Goal: Transaction & Acquisition: Purchase product/service

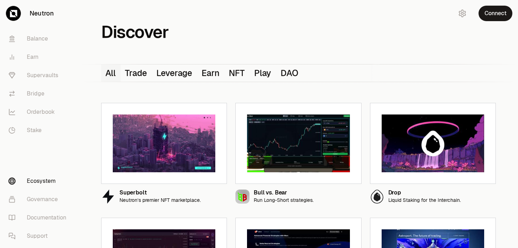
scroll to position [334, 0]
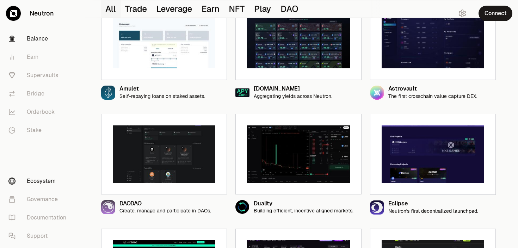
click at [51, 37] on link "Balance" at bounding box center [39, 39] width 73 height 18
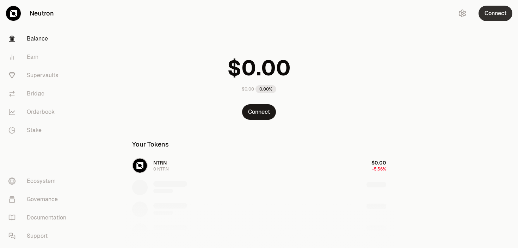
click at [499, 17] on button "Connect" at bounding box center [496, 14] width 34 height 16
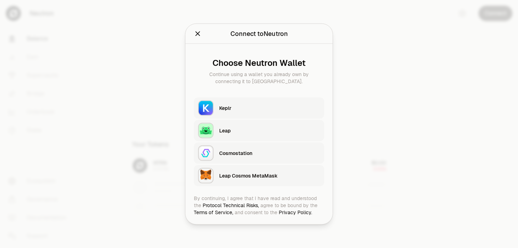
click at [279, 102] on div "Keplr" at bounding box center [271, 108] width 105 height 16
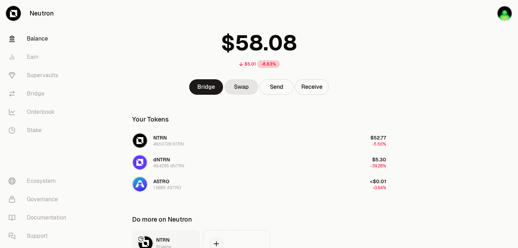
scroll to position [22, 0]
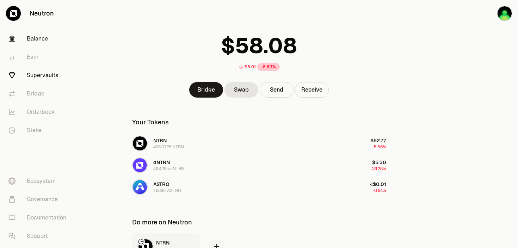
click at [46, 76] on link "Supervaults" at bounding box center [39, 75] width 73 height 18
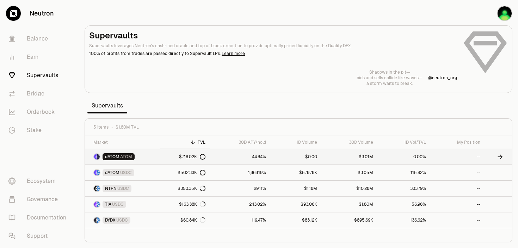
click at [500, 157] on icon at bounding box center [500, 156] width 7 height 7
click at [497, 154] on link at bounding box center [499, 157] width 28 height 16
click at [445, 158] on link "--" at bounding box center [458, 157] width 55 height 16
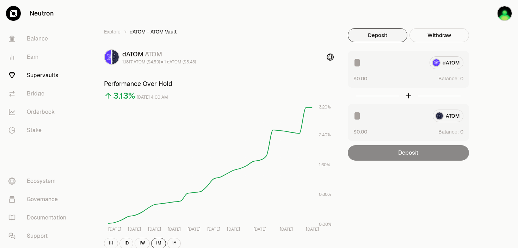
click at [389, 64] on input at bounding box center [389, 62] width 71 height 13
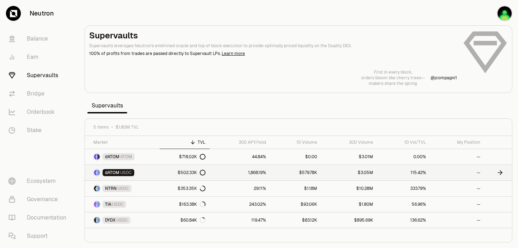
click at [239, 170] on link "1,868.19%" at bounding box center [240, 173] width 61 height 16
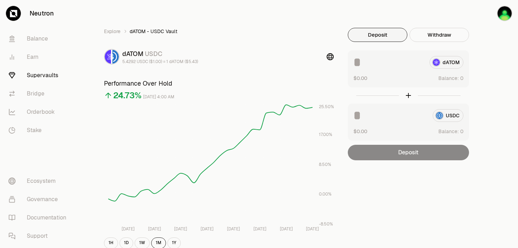
scroll to position [1, 0]
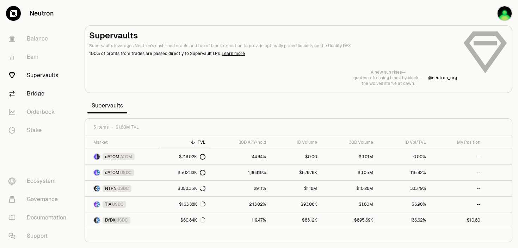
click at [36, 96] on link "Bridge" at bounding box center [39, 94] width 73 height 18
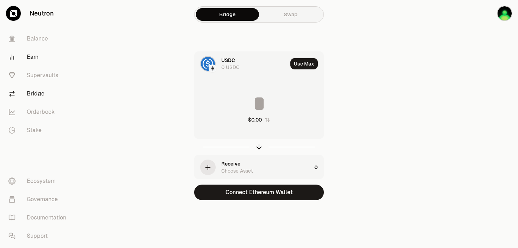
click at [41, 53] on link "Earn" at bounding box center [39, 57] width 73 height 18
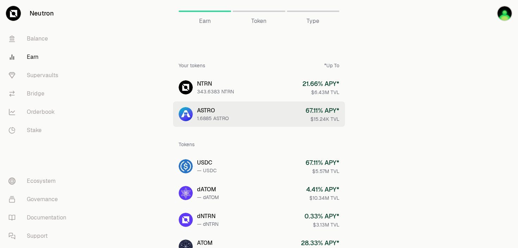
click at [208, 110] on div "ASTRO" at bounding box center [213, 111] width 32 height 8
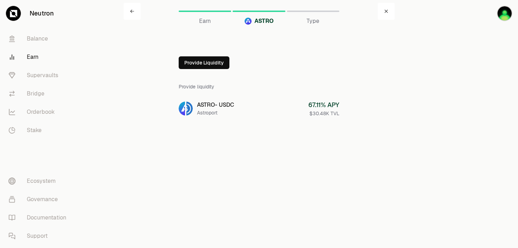
click at [214, 65] on button "Provide Liquidity" at bounding box center [204, 62] width 51 height 13
click at [187, 62] on icon at bounding box center [185, 63] width 6 height 6
click at [136, 13] on link at bounding box center [132, 11] width 17 height 17
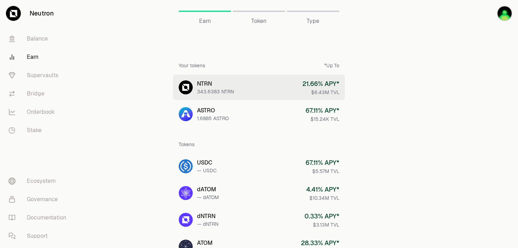
click at [224, 84] on div "NTRN" at bounding box center [215, 84] width 37 height 8
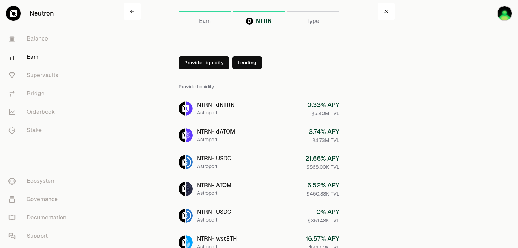
click at [207, 65] on button "Provide Liquidity" at bounding box center [204, 62] width 51 height 13
click at [184, 61] on icon at bounding box center [185, 63] width 6 height 6
click at [134, 12] on link at bounding box center [132, 11] width 17 height 17
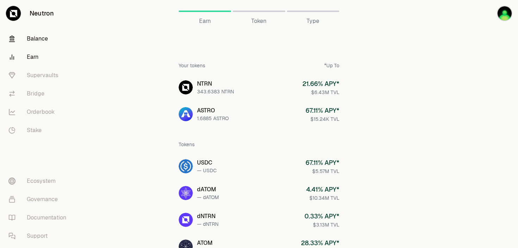
click at [40, 41] on link "Balance" at bounding box center [39, 39] width 73 height 18
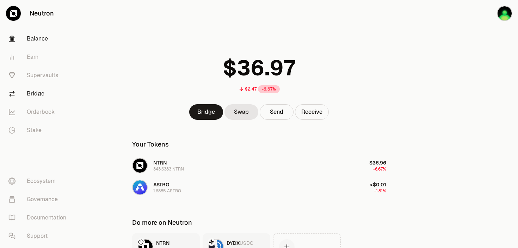
click at [38, 95] on link "Bridge" at bounding box center [39, 94] width 73 height 18
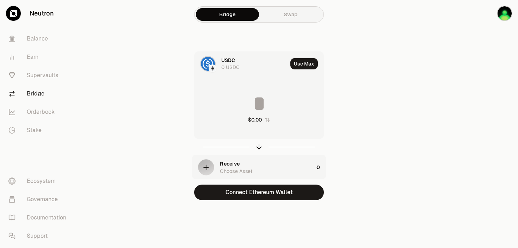
click at [289, 20] on link "Swap" at bounding box center [290, 14] width 63 height 13
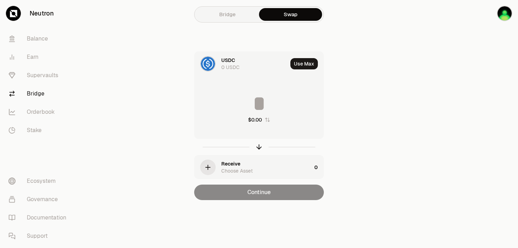
click at [236, 65] on div "0 USDC" at bounding box center [231, 67] width 18 height 7
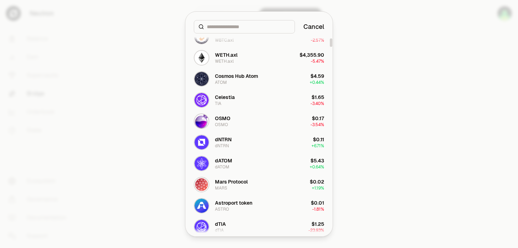
scroll to position [109, 0]
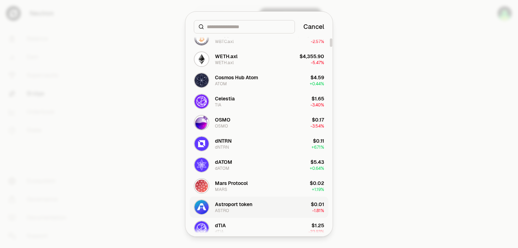
click at [243, 205] on div "Astroport token" at bounding box center [233, 204] width 37 height 7
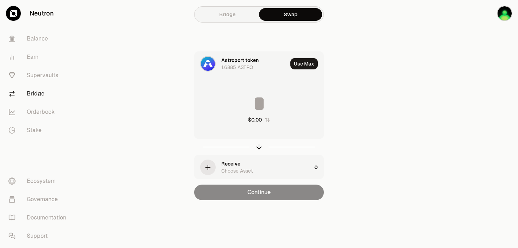
click at [255, 171] on div "Receive Choose Asset" at bounding box center [267, 167] width 90 height 14
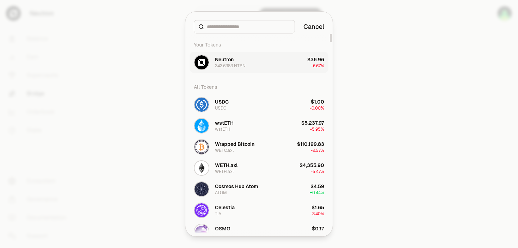
click at [233, 62] on div "Neutron" at bounding box center [224, 59] width 19 height 7
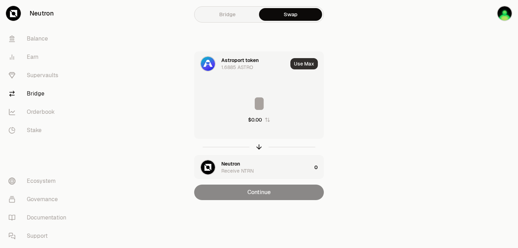
click at [298, 68] on button "Use Max" at bounding box center [305, 63] width 28 height 11
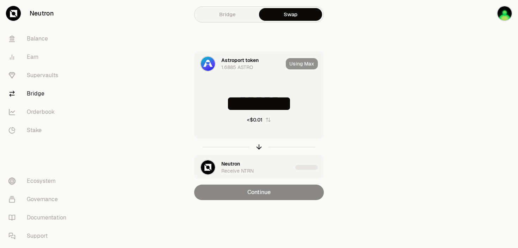
type input "********"
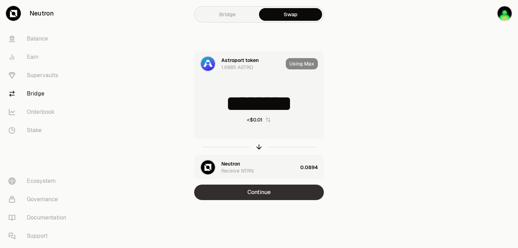
click at [262, 192] on button "Continue" at bounding box center [259, 193] width 130 height 16
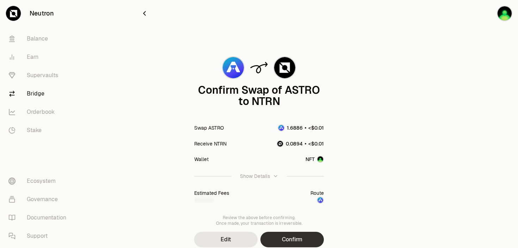
click at [285, 236] on button "Confirm" at bounding box center [292, 240] width 63 height 16
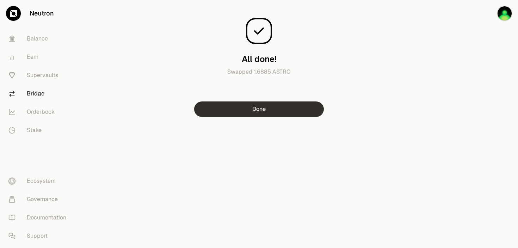
click at [238, 105] on button "Done" at bounding box center [259, 110] width 130 height 16
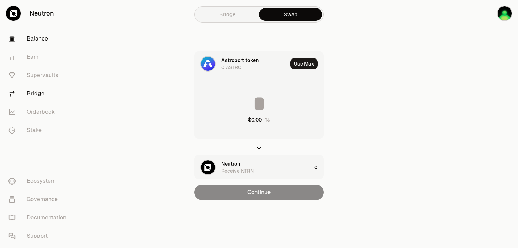
click at [32, 42] on link "Balance" at bounding box center [39, 39] width 73 height 18
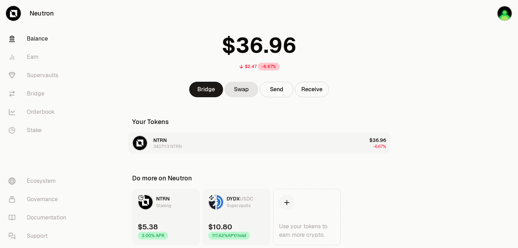
scroll to position [21, 0]
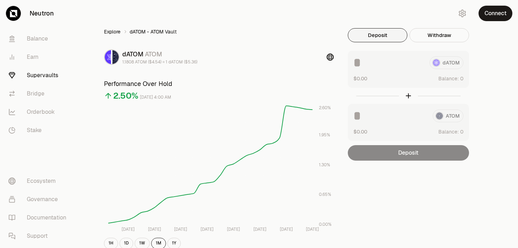
click at [111, 33] on link "Explore" at bounding box center [112, 31] width 17 height 7
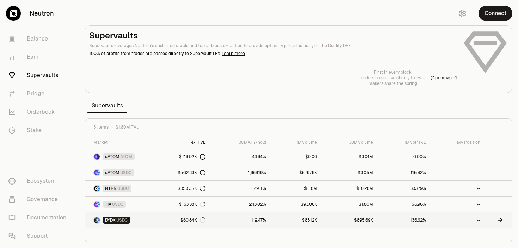
click at [143, 220] on link "DYDX USDC" at bounding box center [122, 221] width 75 height 16
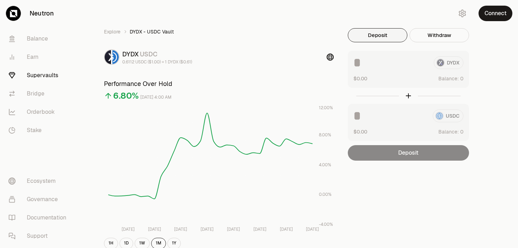
click at [350, 68] on div "DYDX $0.00 Balance:" at bounding box center [408, 69] width 121 height 37
click at [390, 40] on button "Deposit" at bounding box center [378, 35] width 60 height 14
click at [386, 73] on div "DYDX $0.00 Balance:" at bounding box center [408, 69] width 121 height 37
click at [36, 130] on link "Stake" at bounding box center [39, 130] width 73 height 18
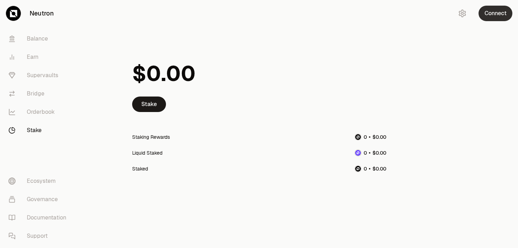
click at [492, 13] on button "Connect" at bounding box center [496, 14] width 34 height 16
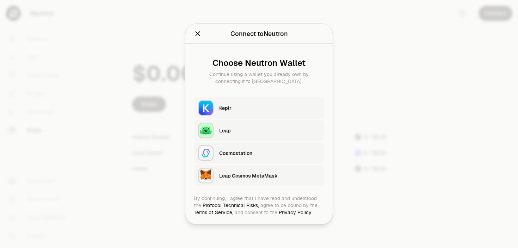
click at [242, 111] on div "Keplr" at bounding box center [269, 108] width 101 height 7
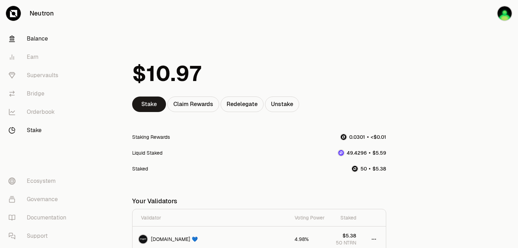
click at [39, 38] on link "Balance" at bounding box center [39, 39] width 73 height 18
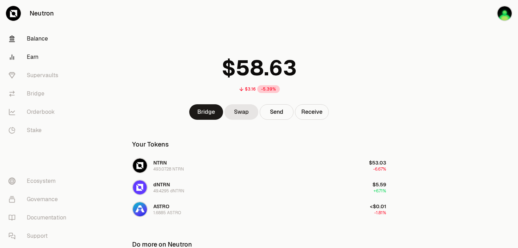
click at [40, 59] on link "Earn" at bounding box center [39, 57] width 73 height 18
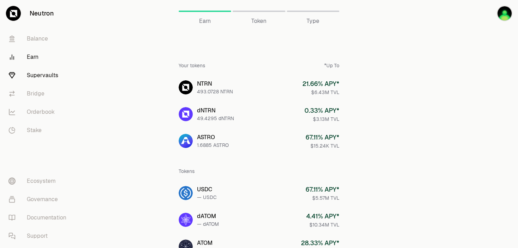
click at [39, 74] on link "Supervaults" at bounding box center [39, 75] width 73 height 18
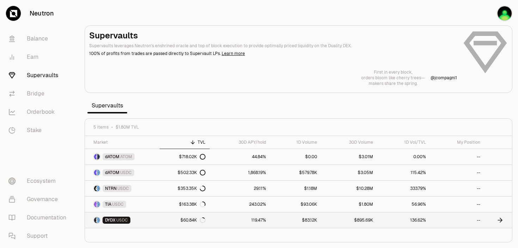
click at [139, 223] on link "DYDX USDC" at bounding box center [122, 221] width 75 height 16
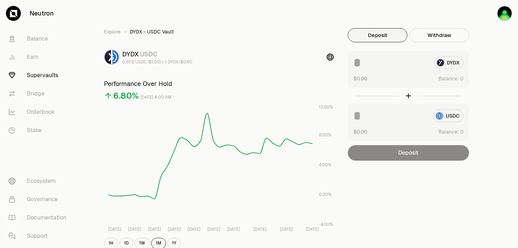
click at [354, 65] on input at bounding box center [391, 62] width 75 height 13
type input "*"
click at [47, 74] on link "Supervaults" at bounding box center [39, 75] width 73 height 18
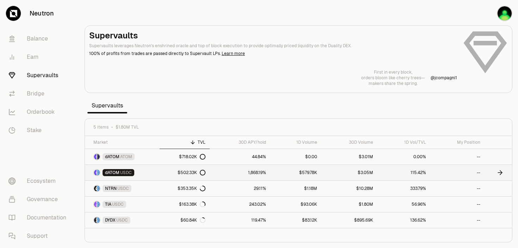
click at [127, 172] on span "USDC" at bounding box center [126, 173] width 12 height 6
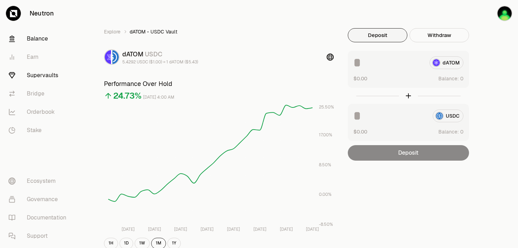
click at [34, 41] on link "Balance" at bounding box center [39, 39] width 73 height 18
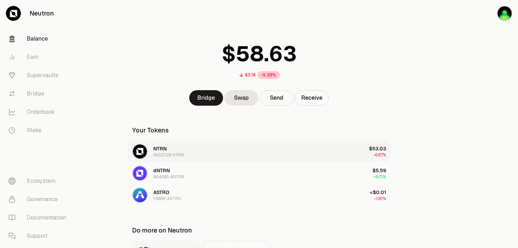
scroll to position [13, 0]
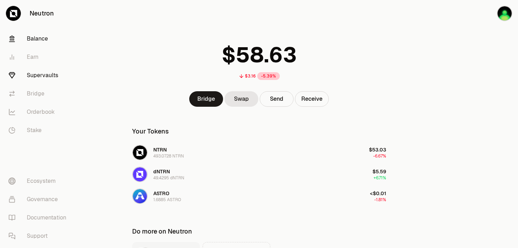
click at [36, 75] on link "Supervaults" at bounding box center [39, 75] width 73 height 18
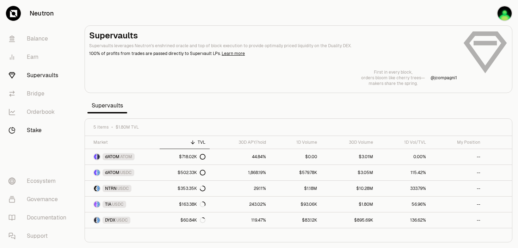
click at [43, 132] on link "Stake" at bounding box center [39, 130] width 73 height 18
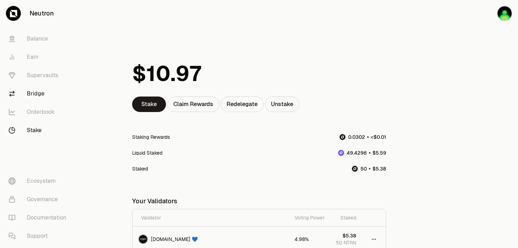
click at [37, 92] on link "Bridge" at bounding box center [39, 94] width 73 height 18
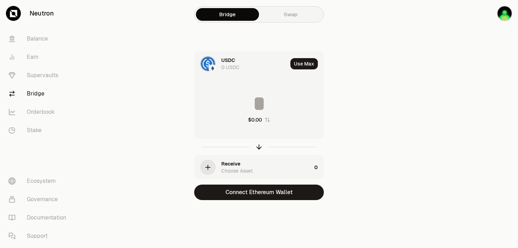
click at [289, 16] on link "Swap" at bounding box center [290, 14] width 63 height 13
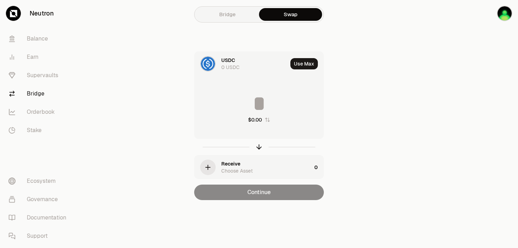
click at [235, 61] on div "USDC" at bounding box center [229, 60] width 14 height 7
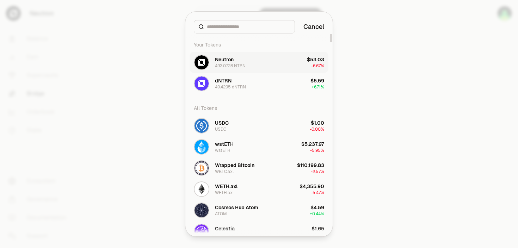
click at [231, 63] on div "Neutron" at bounding box center [224, 59] width 19 height 7
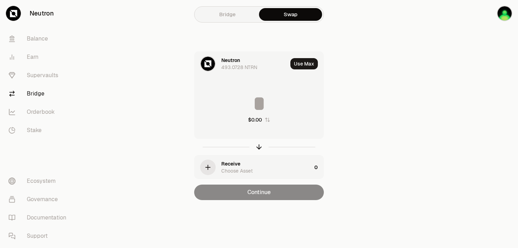
click at [260, 168] on div "Receive Choose Asset" at bounding box center [267, 167] width 90 height 14
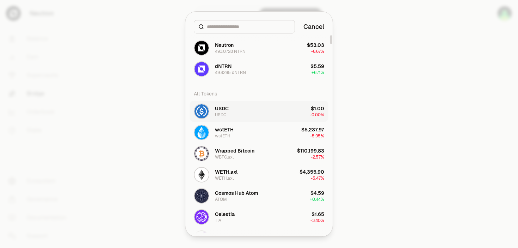
scroll to position [13, 0]
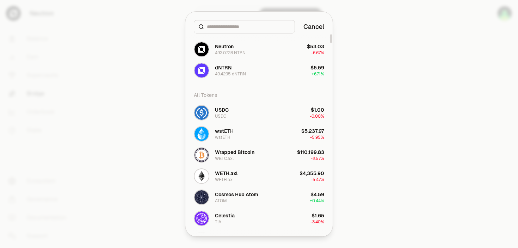
click at [309, 25] on button "Cancel" at bounding box center [314, 27] width 21 height 10
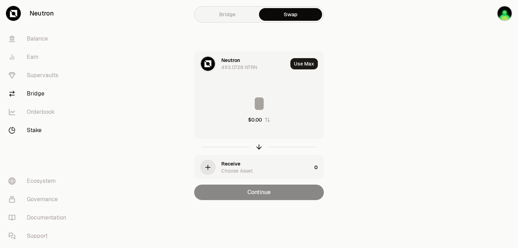
click at [30, 130] on link "Stake" at bounding box center [39, 130] width 73 height 18
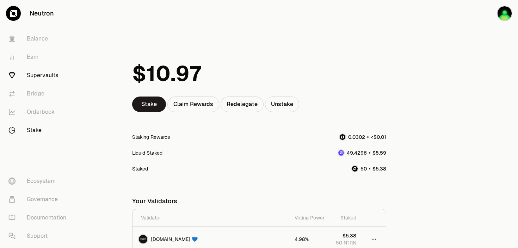
click at [34, 78] on link "Supervaults" at bounding box center [39, 75] width 73 height 18
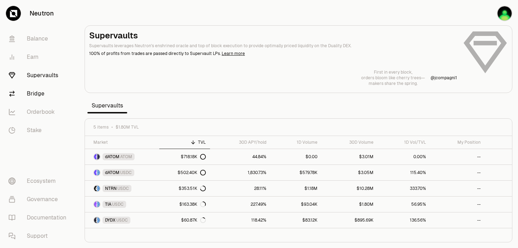
click at [39, 95] on link "Bridge" at bounding box center [39, 94] width 73 height 18
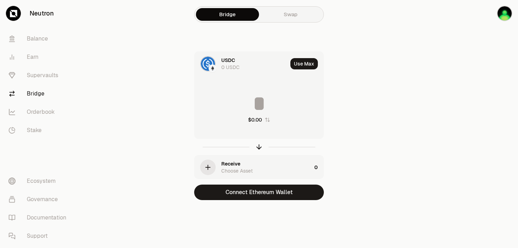
click at [225, 65] on div "0 USDC" at bounding box center [231, 67] width 18 height 7
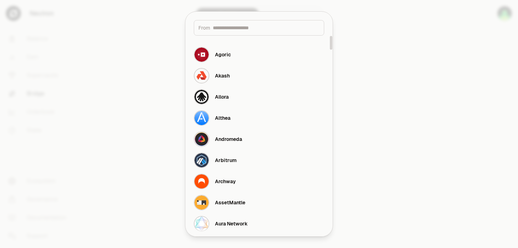
click at [226, 13] on div "From" at bounding box center [259, 24] width 147 height 24
click at [235, 6] on div at bounding box center [259, 124] width 518 height 248
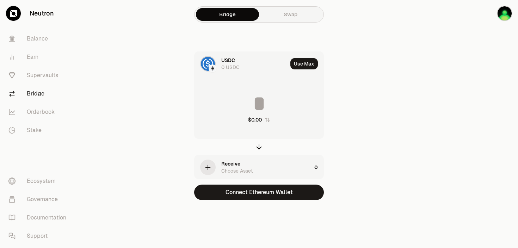
click at [218, 60] on div "USDC 0 USDC" at bounding box center [241, 64] width 93 height 24
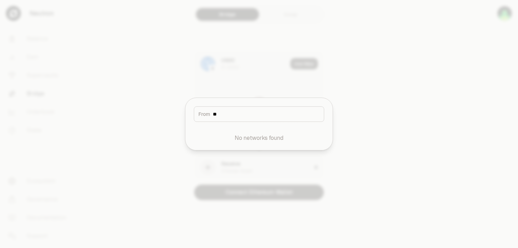
type input "*"
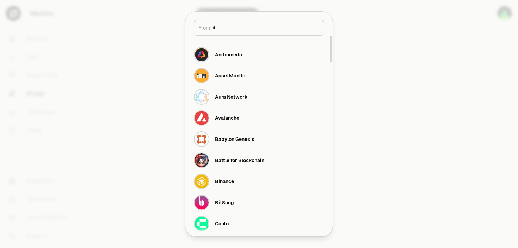
type input "*"
click at [109, 89] on div at bounding box center [259, 124] width 518 height 248
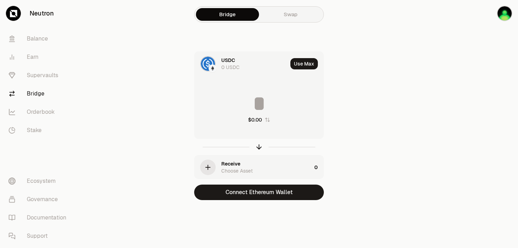
click at [296, 17] on link "Swap" at bounding box center [290, 14] width 63 height 13
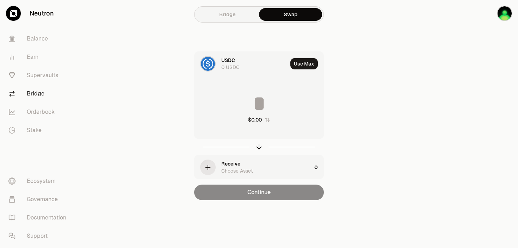
click at [218, 70] on div "USDC 0 USDC" at bounding box center [241, 64] width 93 height 24
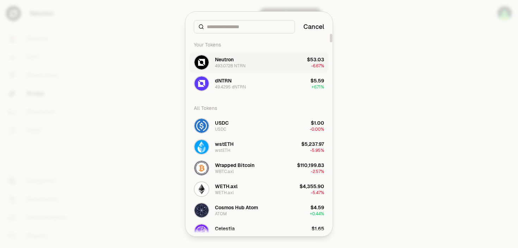
click at [223, 60] on div "Neutron" at bounding box center [224, 59] width 19 height 7
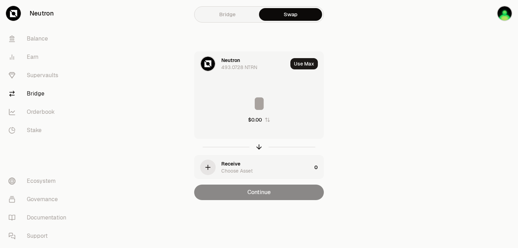
click at [245, 161] on div "Receive Choose Asset" at bounding box center [267, 167] width 90 height 14
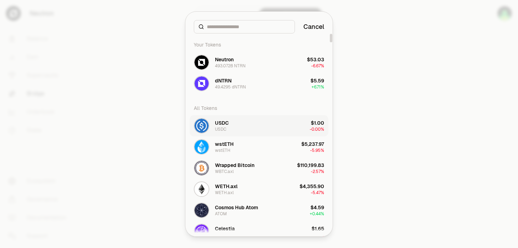
click at [230, 128] on button "USDC USDC $1.00 -0.00%" at bounding box center [259, 125] width 139 height 21
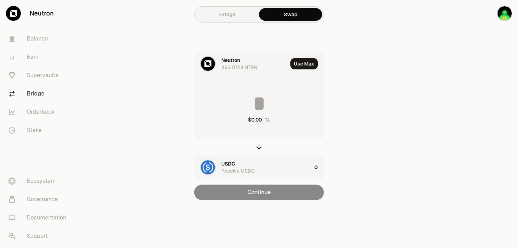
click at [261, 100] on input at bounding box center [259, 103] width 129 height 21
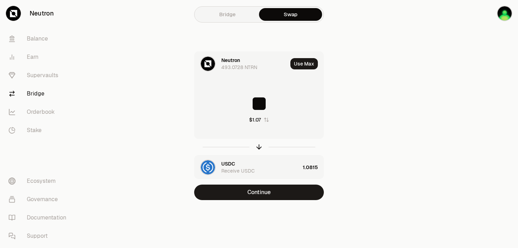
type input "*"
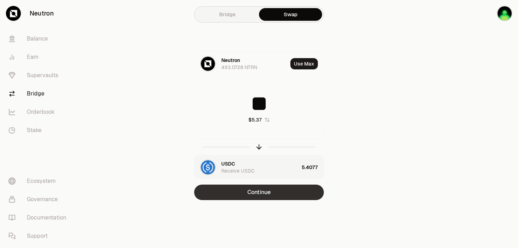
type input "**"
click at [256, 193] on button "Continue" at bounding box center [259, 193] width 130 height 16
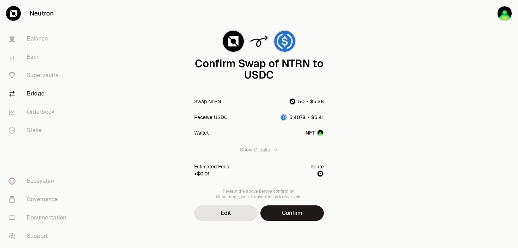
scroll to position [28, 0]
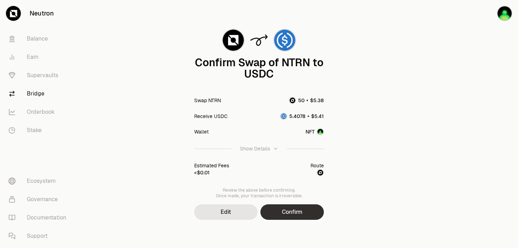
click at [290, 216] on button "Confirm" at bounding box center [292, 213] width 63 height 16
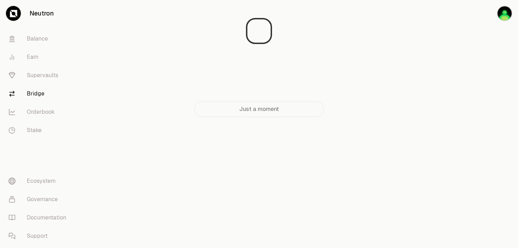
scroll to position [0, 0]
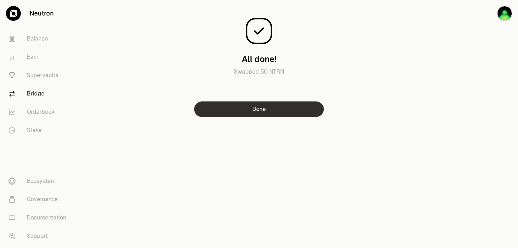
click at [288, 105] on button "Done" at bounding box center [259, 110] width 130 height 16
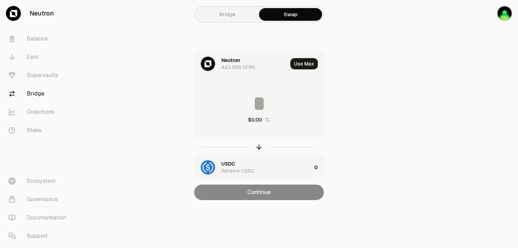
click at [218, 165] on div "USDC Receive USDC" at bounding box center [253, 168] width 117 height 24
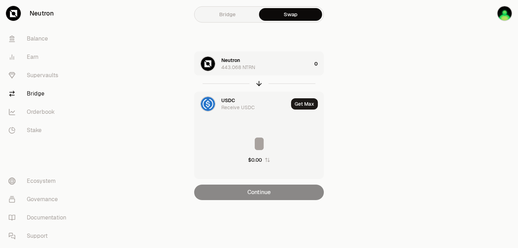
click at [227, 106] on div "Receive USDC" at bounding box center [239, 107] width 34 height 7
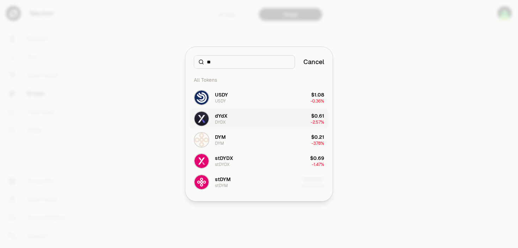
type input "**"
click at [243, 119] on button "dYdX DYDX $0.61 -2.57%" at bounding box center [259, 118] width 139 height 21
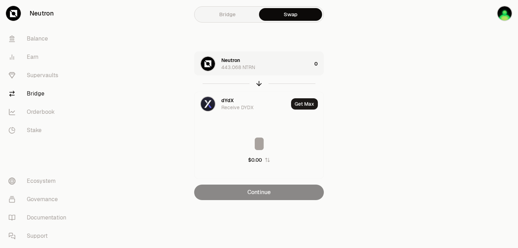
click at [256, 68] on div "Neutron 443.068 NTRN" at bounding box center [267, 64] width 90 height 14
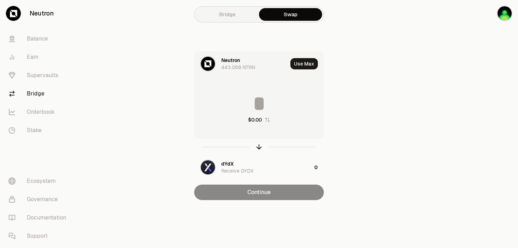
click at [256, 108] on input at bounding box center [259, 103] width 129 height 21
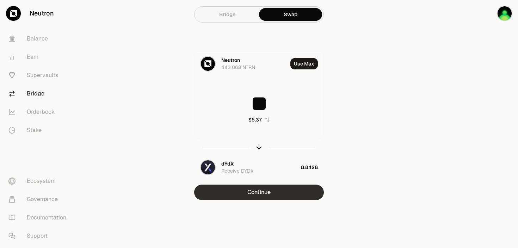
type input "**"
click at [255, 192] on button "Continue" at bounding box center [259, 193] width 130 height 16
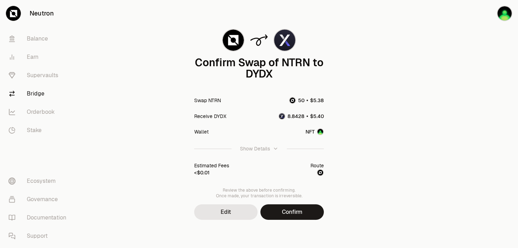
scroll to position [27, 0]
click at [278, 209] on button "Confirm" at bounding box center [292, 213] width 63 height 16
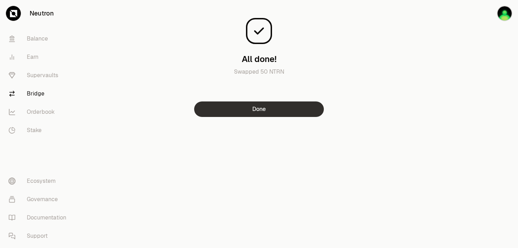
click at [270, 109] on button "Done" at bounding box center [259, 110] width 130 height 16
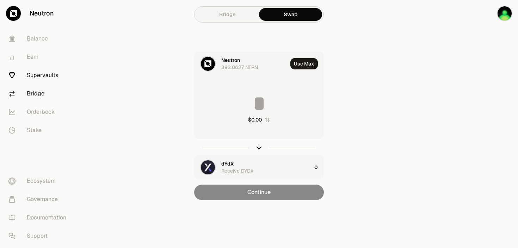
click at [36, 73] on link "Supervaults" at bounding box center [39, 75] width 73 height 18
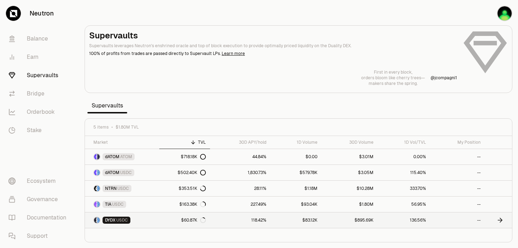
click at [150, 219] on link "DYDX USDC" at bounding box center [122, 221] width 74 height 16
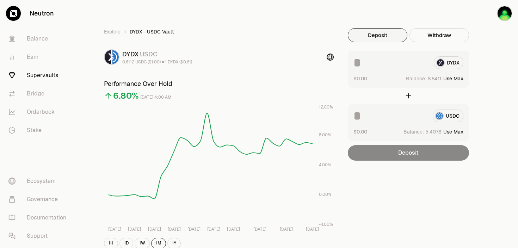
click at [453, 79] on button "Use Max" at bounding box center [454, 78] width 20 height 7
type input "**********"
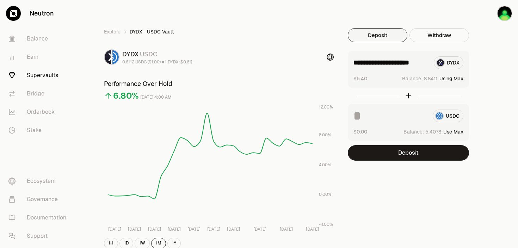
click at [450, 130] on button "Use Max" at bounding box center [454, 131] width 20 height 7
type input "********"
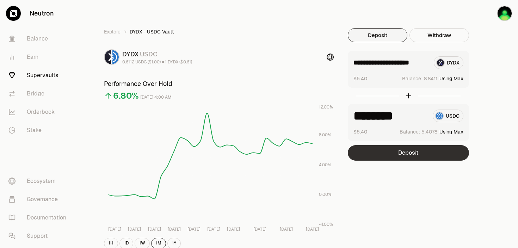
click at [412, 153] on button "Deposit" at bounding box center [408, 153] width 121 height 16
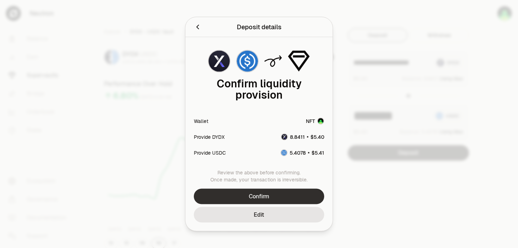
click at [276, 195] on button "Confirm" at bounding box center [259, 197] width 131 height 16
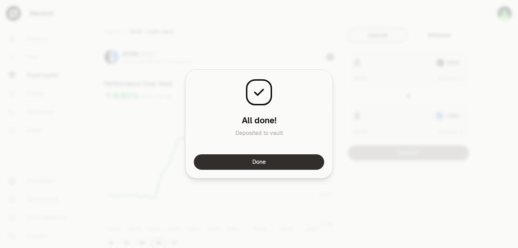
click at [261, 160] on button "Done" at bounding box center [259, 162] width 131 height 16
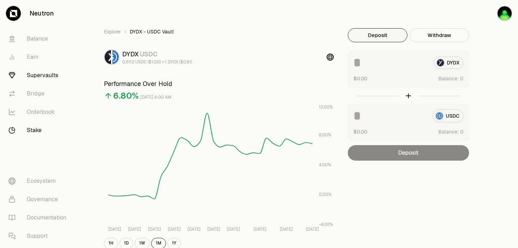
click at [31, 128] on link "Stake" at bounding box center [39, 130] width 73 height 18
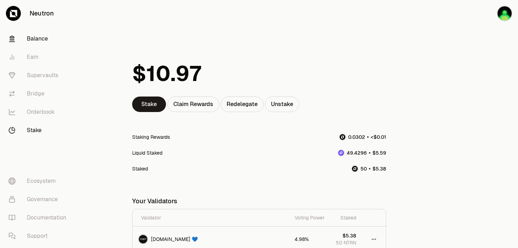
click at [34, 42] on link "Balance" at bounding box center [39, 39] width 73 height 18
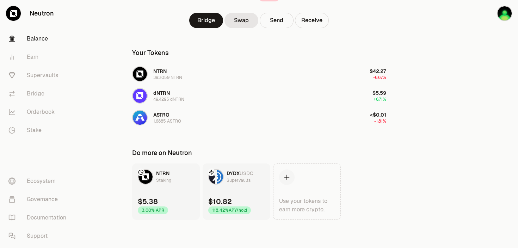
scroll to position [90, 0]
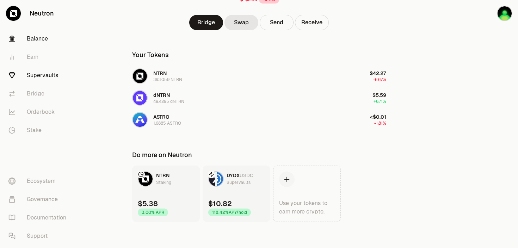
click at [49, 72] on link "Supervaults" at bounding box center [39, 75] width 73 height 18
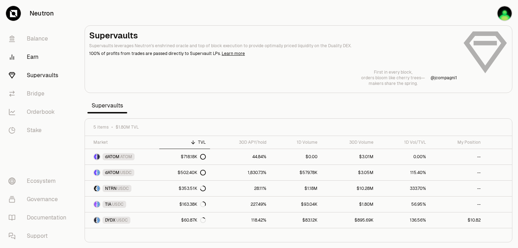
click at [18, 62] on link "Earn" at bounding box center [39, 57] width 73 height 18
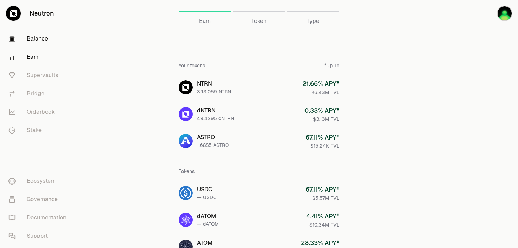
click at [35, 42] on link "Balance" at bounding box center [39, 39] width 73 height 18
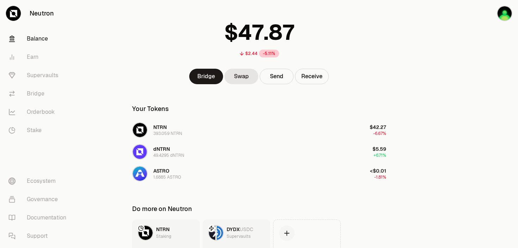
scroll to position [36, 0]
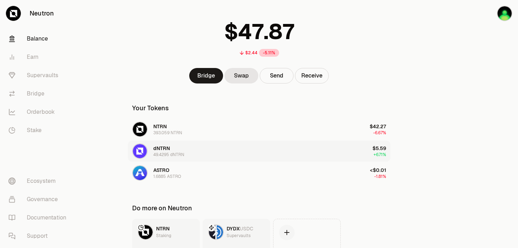
click at [202, 153] on button "dNTRN 49.4295 dNTRN $5.59 +6.71%" at bounding box center [259, 151] width 263 height 21
click at [42, 186] on link "Ecosystem" at bounding box center [39, 181] width 73 height 18
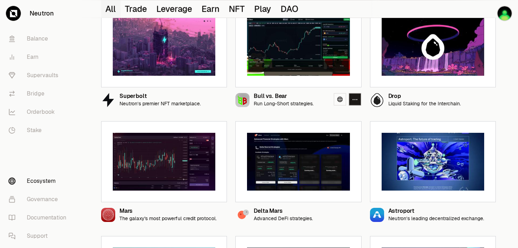
scroll to position [107, 0]
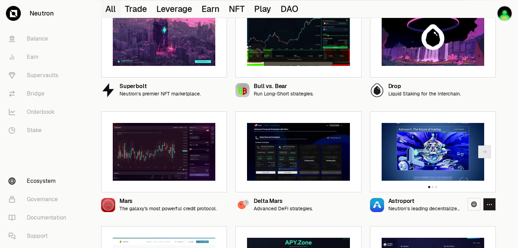
click at [415, 161] on img at bounding box center [433, 152] width 103 height 58
click at [474, 206] on icon at bounding box center [475, 205] width 6 height 6
click at [41, 39] on link "Balance" at bounding box center [39, 39] width 73 height 18
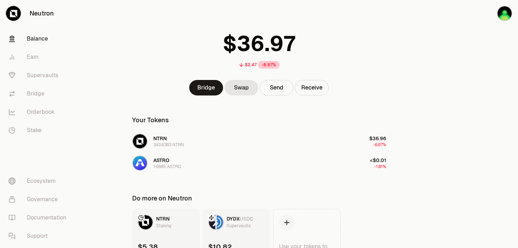
scroll to position [70, 0]
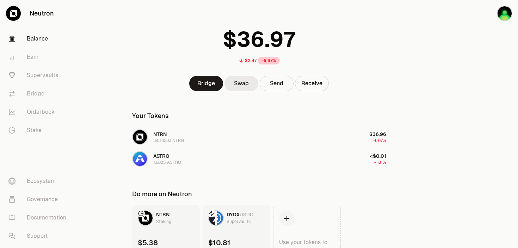
scroll to position [6, 0]
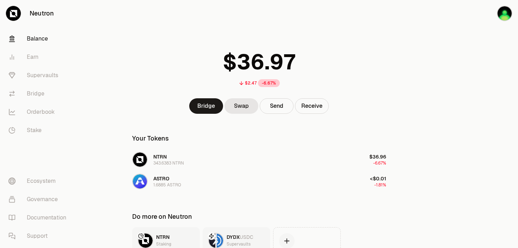
click at [36, 38] on link "Balance" at bounding box center [39, 39] width 73 height 18
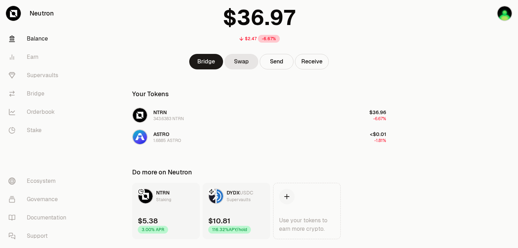
scroll to position [51, 0]
